Goal: Task Accomplishment & Management: Complete application form

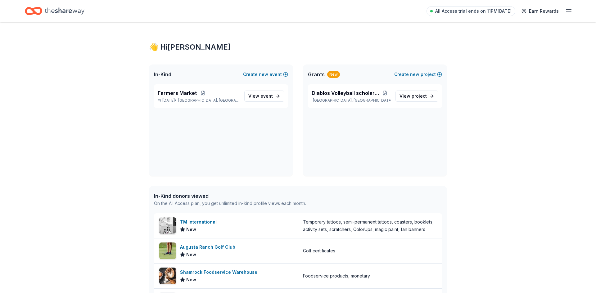
scroll to position [50, 0]
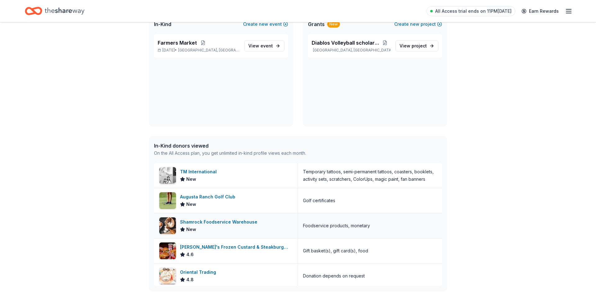
click at [296, 221] on div "Shamrock Foodservice Warehouse New" at bounding box center [226, 226] width 144 height 25
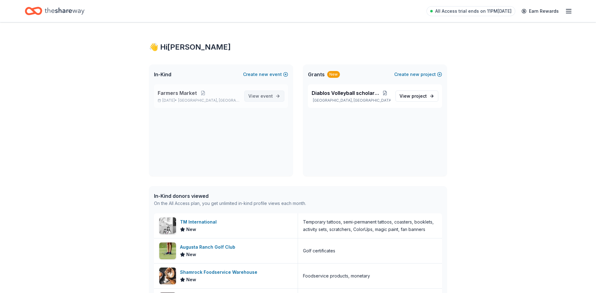
click at [278, 97] on link "View event" at bounding box center [264, 96] width 40 height 11
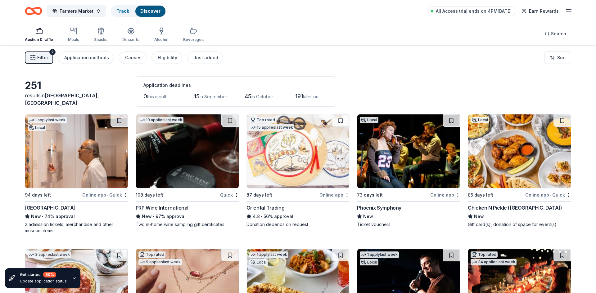
click at [173, 206] on div "PRP Wine International" at bounding box center [162, 207] width 53 height 7
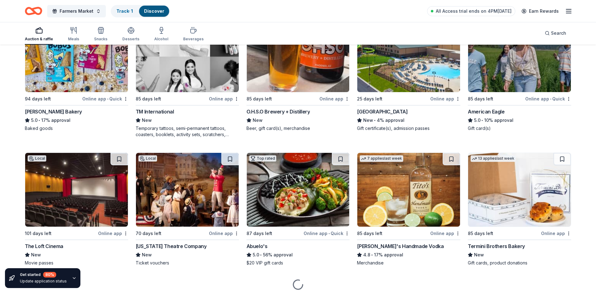
scroll to position [833, 0]
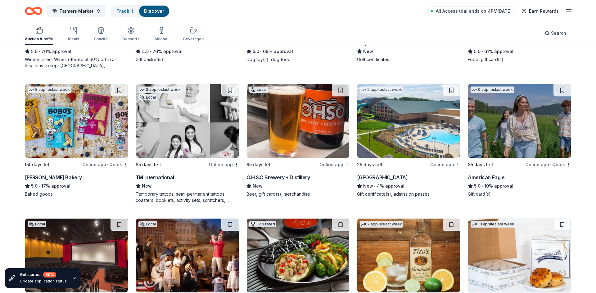
click at [84, 132] on img at bounding box center [76, 121] width 103 height 74
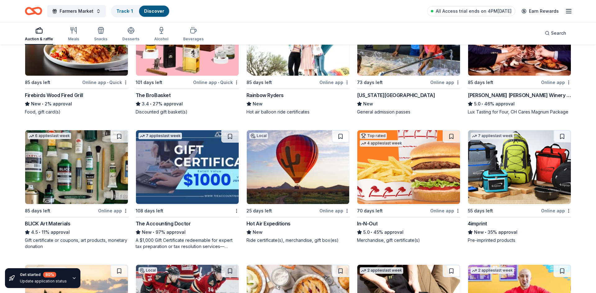
scroll to position [1307, 0]
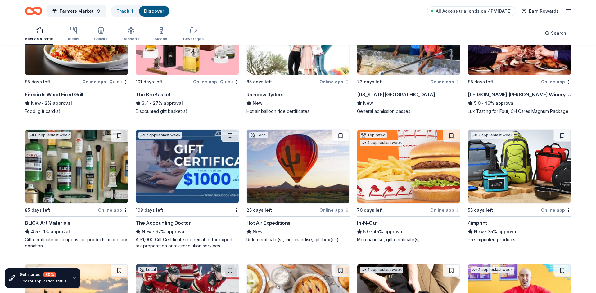
click at [406, 188] on img at bounding box center [408, 167] width 103 height 74
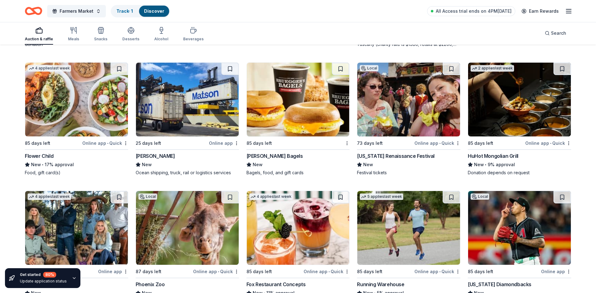
scroll to position [2318, 0]
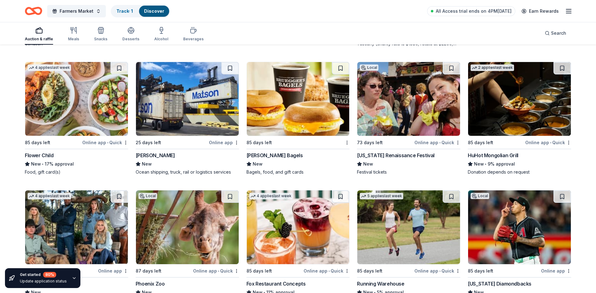
click at [421, 114] on img at bounding box center [408, 99] width 103 height 74
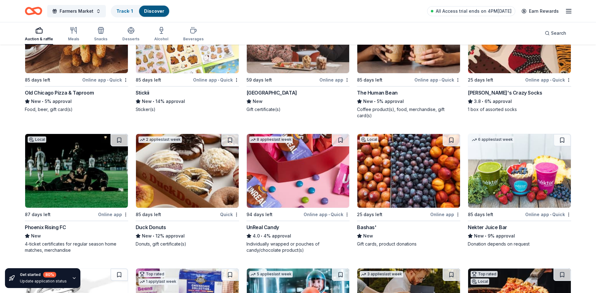
scroll to position [2639, 0]
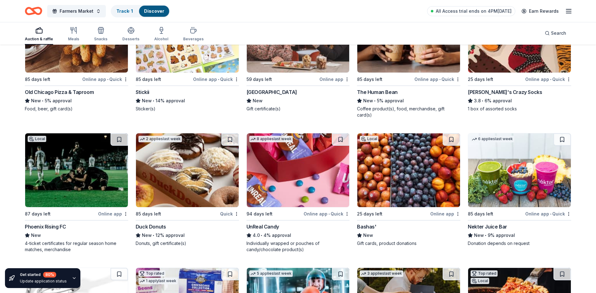
click at [78, 174] on img at bounding box center [76, 171] width 103 height 74
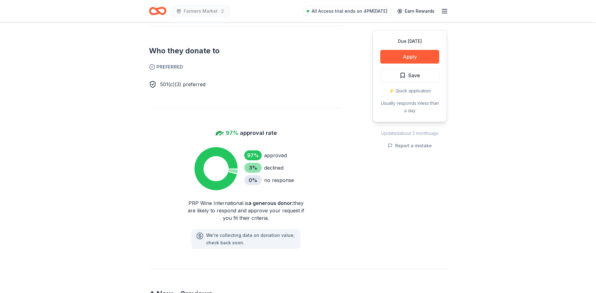
scroll to position [346, 0]
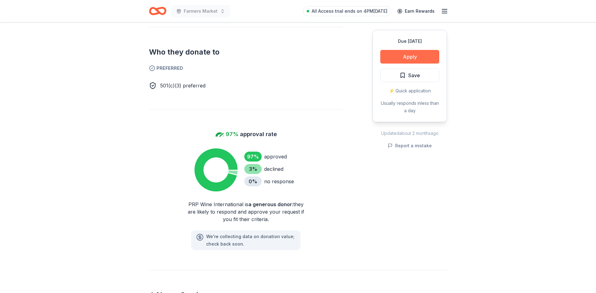
click at [413, 58] on button "Apply" at bounding box center [409, 57] width 59 height 14
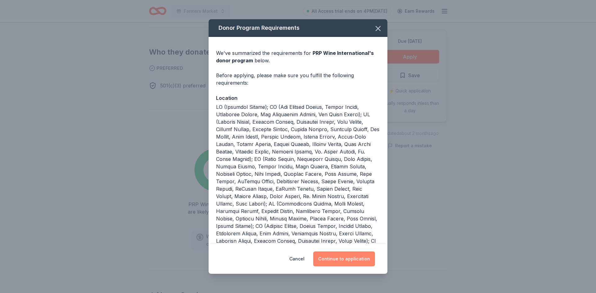
click at [359, 263] on button "Continue to application" at bounding box center [344, 259] width 62 height 15
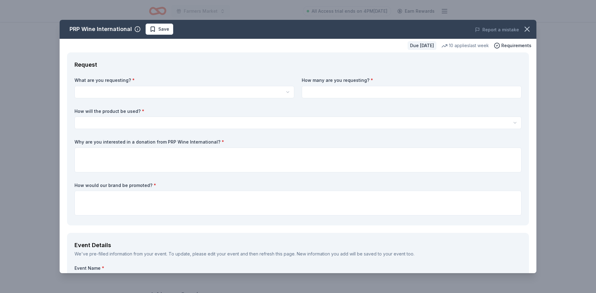
select select "Two in-home wine sampling gift certificates"
click at [343, 92] on input at bounding box center [412, 92] width 220 height 12
type input "2"
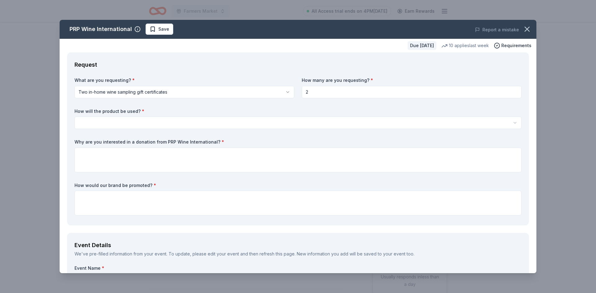
click at [222, 124] on html "Farmers Market All Access trial ends on 4PM, 8/14 Earn Rewards Due in 108 days …" at bounding box center [298, 146] width 596 height 293
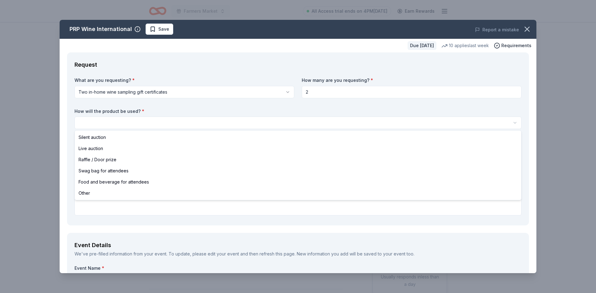
select select "raffleDoorPrize"
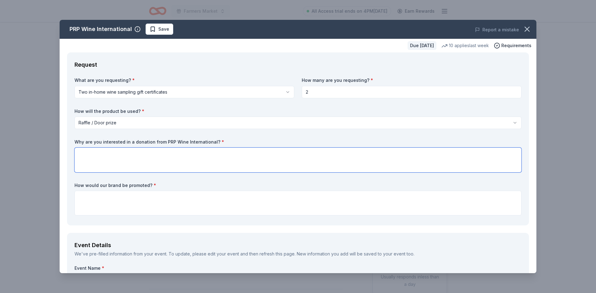
click at [120, 158] on textarea at bounding box center [298, 160] width 447 height 25
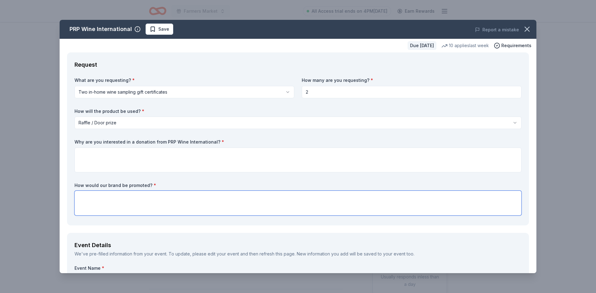
click at [97, 199] on textarea at bounding box center [298, 203] width 447 height 25
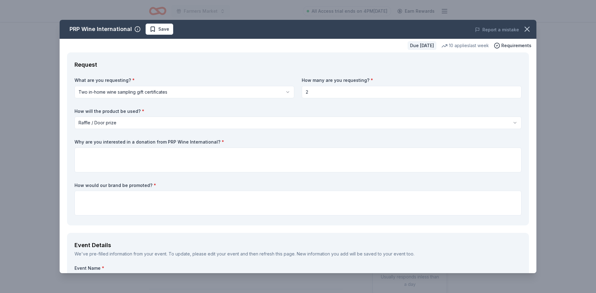
drag, startPoint x: 74, startPoint y: 142, endPoint x: 236, endPoint y: 137, distance: 162.8
click at [236, 137] on div "Request What are you requesting? * Two in-home wine sampling gift certificates …" at bounding box center [298, 138] width 462 height 173
click at [213, 141] on label "Why are you interested in a donation from PRP Wine International? *" at bounding box center [298, 142] width 447 height 6
drag, startPoint x: 213, startPoint y: 141, endPoint x: 117, endPoint y: 136, distance: 95.7
click at [117, 136] on div "What are you requesting? * Two in-home wine sampling gift certificates Two in-h…" at bounding box center [298, 147] width 447 height 141
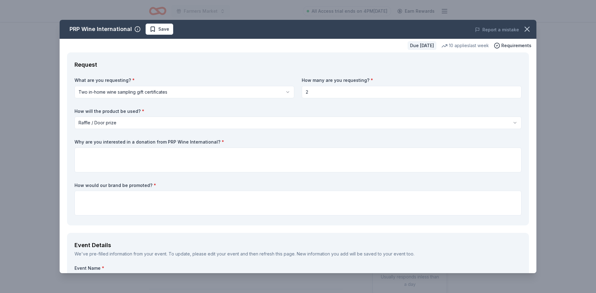
drag, startPoint x: 75, startPoint y: 141, endPoint x: 187, endPoint y: 135, distance: 111.6
click at [187, 135] on div "What are you requesting? * Two in-home wine sampling gift certificates Two in-h…" at bounding box center [298, 147] width 447 height 141
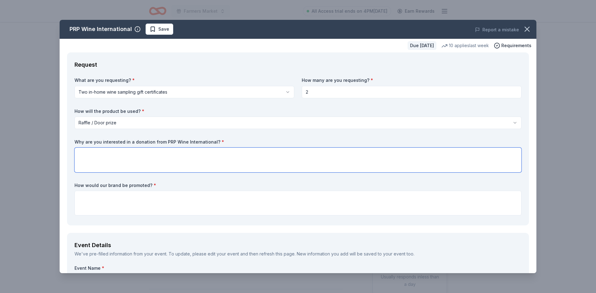
click at [206, 163] on textarea at bounding box center [298, 160] width 447 height 25
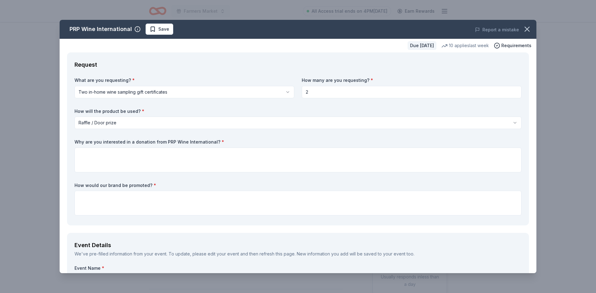
drag, startPoint x: 213, startPoint y: 147, endPoint x: 151, endPoint y: 145, distance: 62.4
click at [151, 145] on div "Why are you interested in a donation from PRP Wine International? *" at bounding box center [298, 156] width 447 height 34
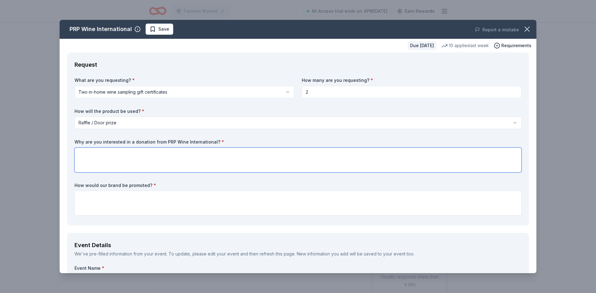
click at [154, 154] on textarea at bounding box center [298, 160] width 447 height 25
click at [157, 159] on textarea at bounding box center [298, 160] width 447 height 25
paste textarea "We’re interested in a wine donation from PRP International to enhance our Diabl…"
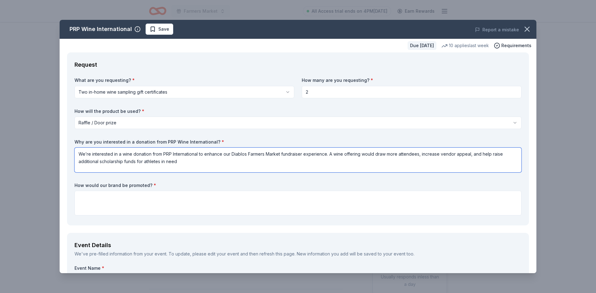
type textarea "We’re interested in a wine donation from PRP International to enhance our Diabl…"
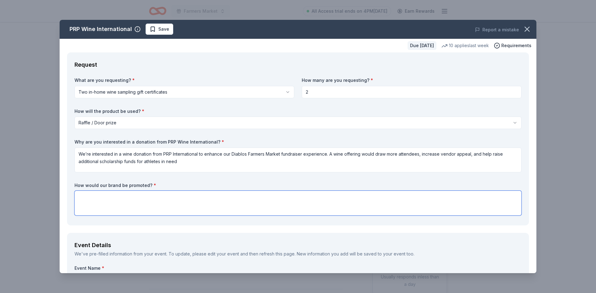
click at [94, 203] on textarea at bounding box center [298, 203] width 447 height 25
paste textarea "We would promote PRP International by featuring their wine prominently at our F…"
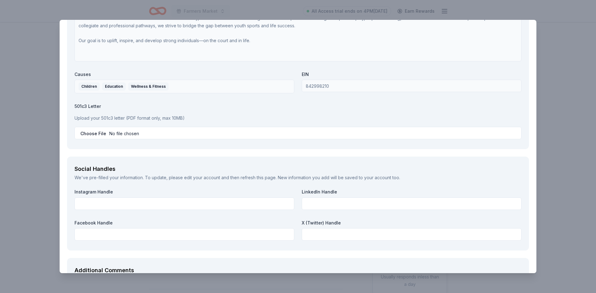
scroll to position [655, 0]
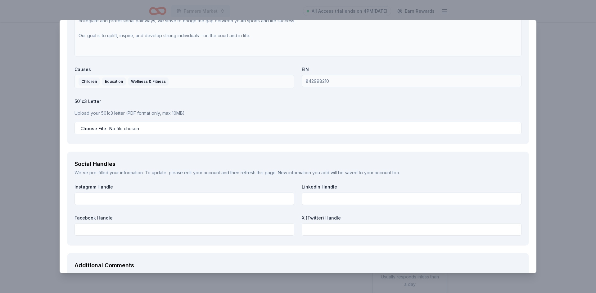
type textarea "We would promote PRP International by featuring their wine prominently at our F…"
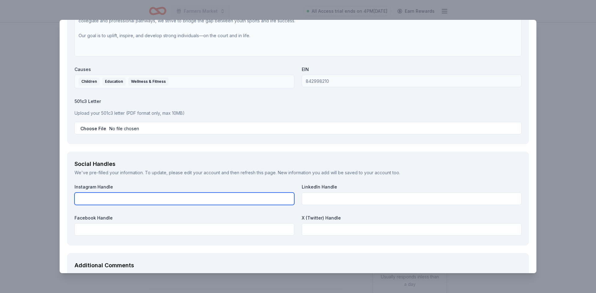
click at [146, 199] on input "text" at bounding box center [185, 199] width 220 height 12
type input "lady diablos volleyball"
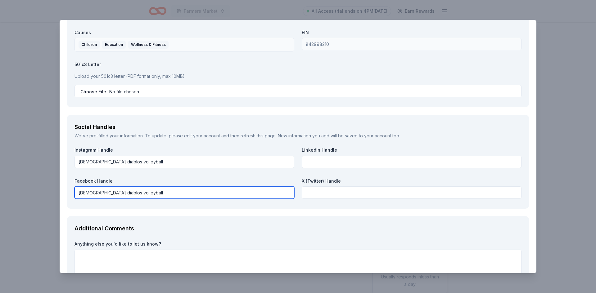
scroll to position [736, 0]
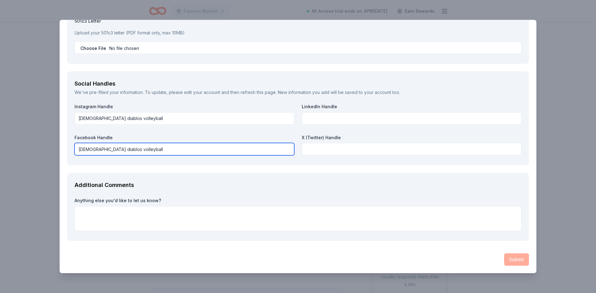
type input "lady diablos volleyball"
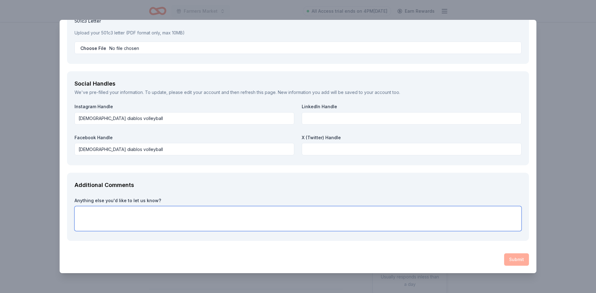
click at [437, 217] on textarea at bounding box center [298, 218] width 447 height 25
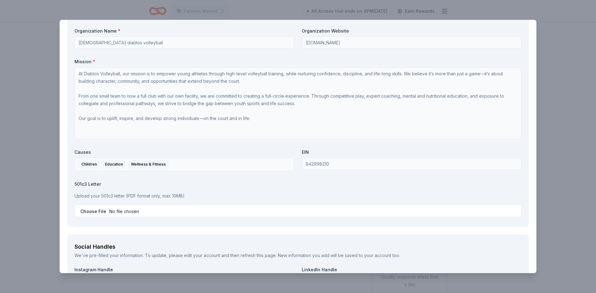
scroll to position [577, 0]
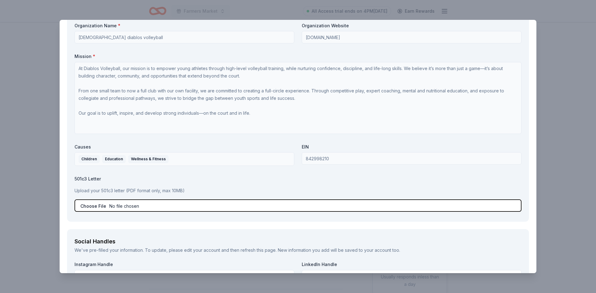
click at [102, 206] on input "file" at bounding box center [298, 206] width 447 height 12
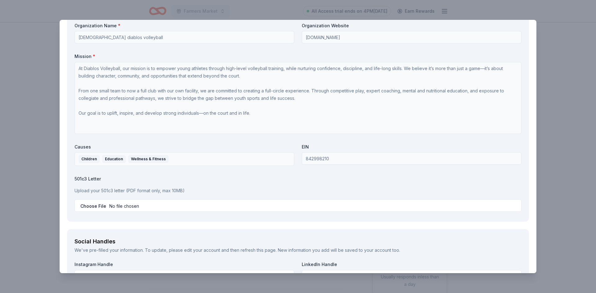
type input "C:\fakepath\Diablos ein.pdf"
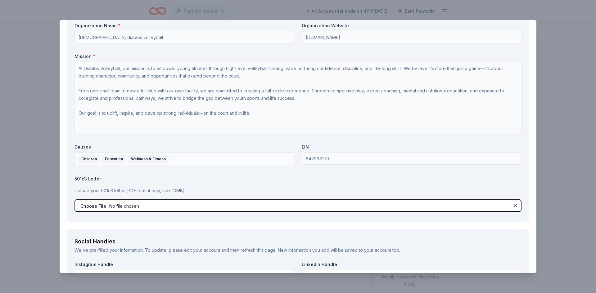
scroll to position [736, 0]
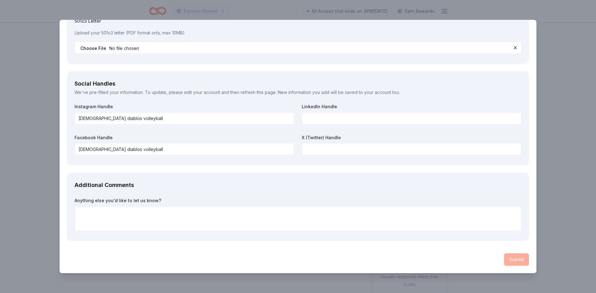
click at [416, 197] on div "Additional Comments Anything else you'd like to let us know?" at bounding box center [298, 207] width 462 height 68
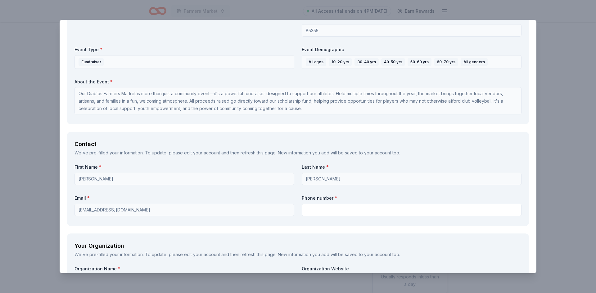
scroll to position [333, 0]
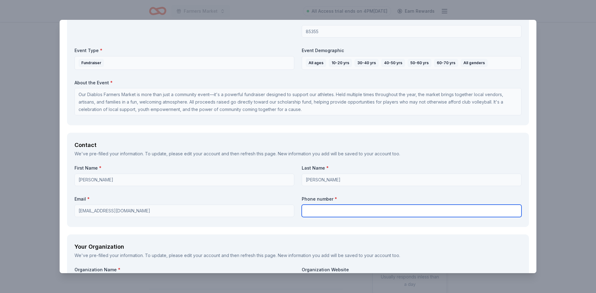
click at [398, 215] on input "text" at bounding box center [412, 211] width 220 height 12
type input "6235702768"
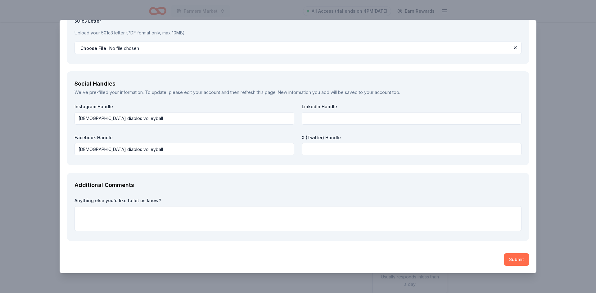
click at [515, 261] on button "Submit" at bounding box center [516, 260] width 25 height 12
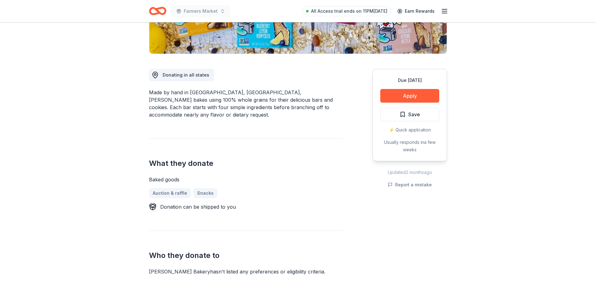
scroll to position [135, 0]
click at [399, 95] on button "Apply" at bounding box center [409, 96] width 59 height 14
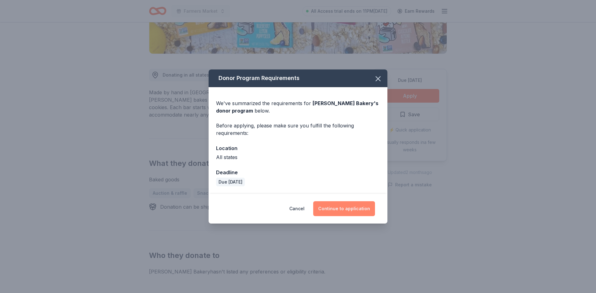
click at [355, 212] on button "Continue to application" at bounding box center [344, 209] width 62 height 15
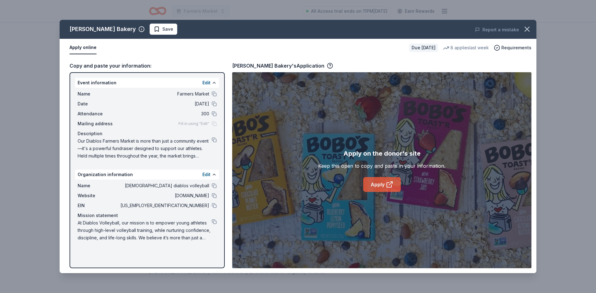
click at [381, 187] on link "Apply" at bounding box center [382, 184] width 38 height 15
click at [377, 187] on link "Apply" at bounding box center [382, 184] width 38 height 15
